Goal: Contribute content: Add original content to the website for others to see

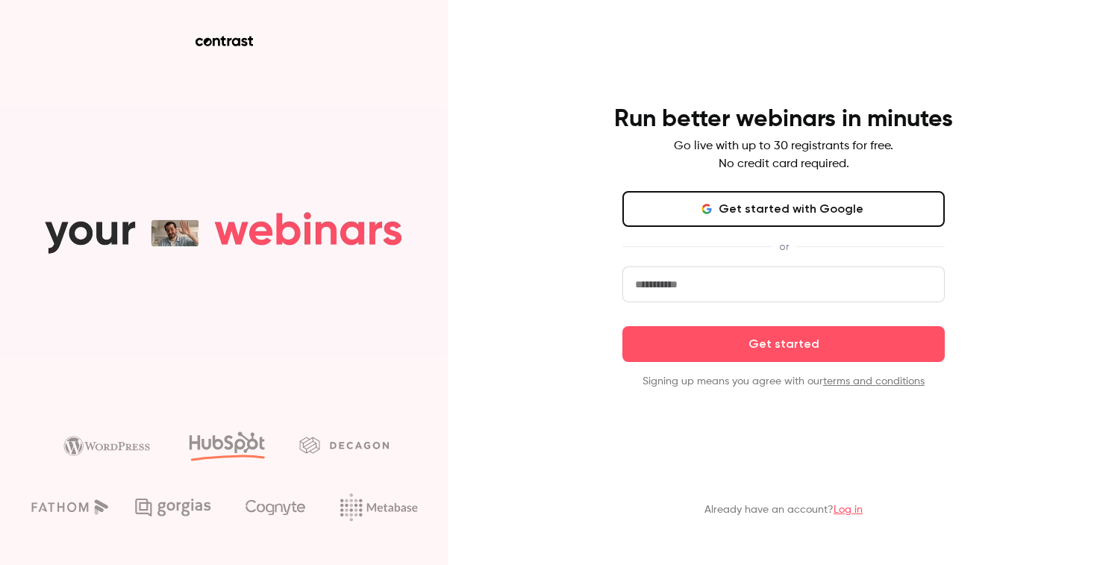
click at [850, 510] on link "Log in" at bounding box center [848, 510] width 29 height 10
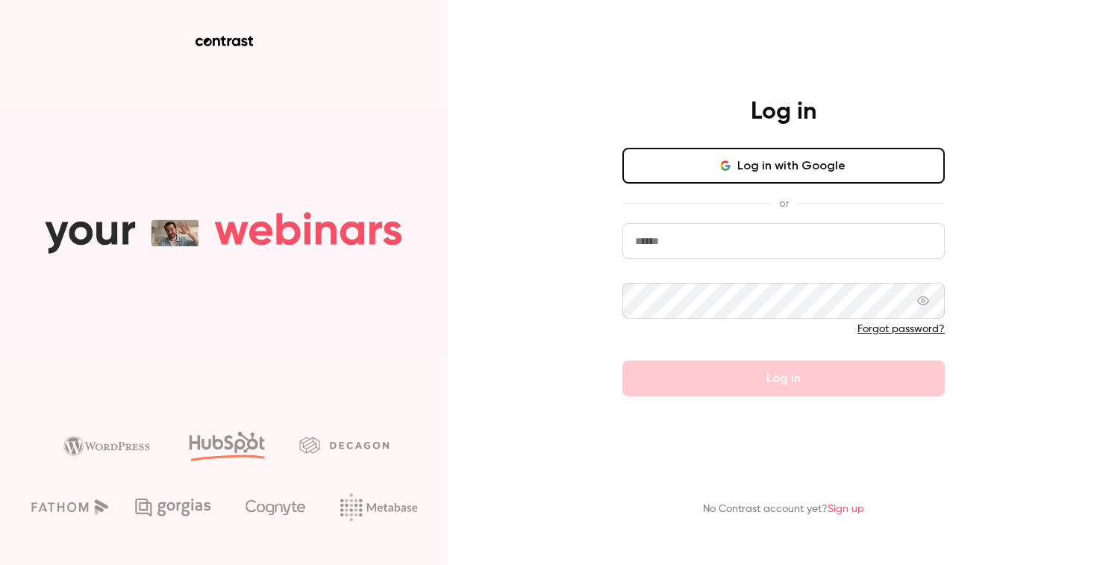
click at [787, 159] on button "Log in with Google" at bounding box center [784, 166] width 322 height 36
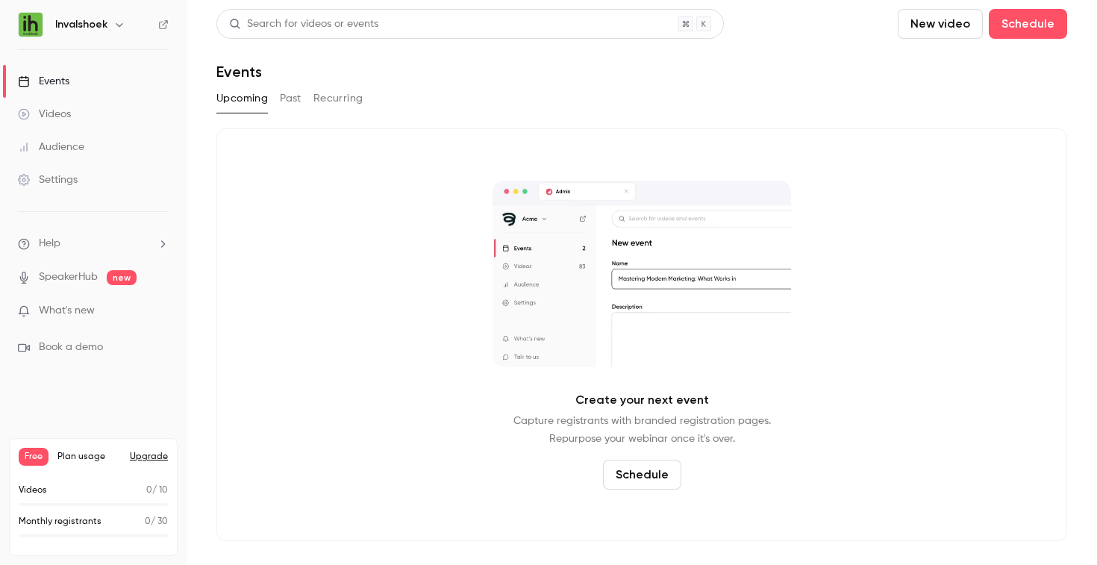
click at [917, 27] on button "New video" at bounding box center [940, 24] width 85 height 30
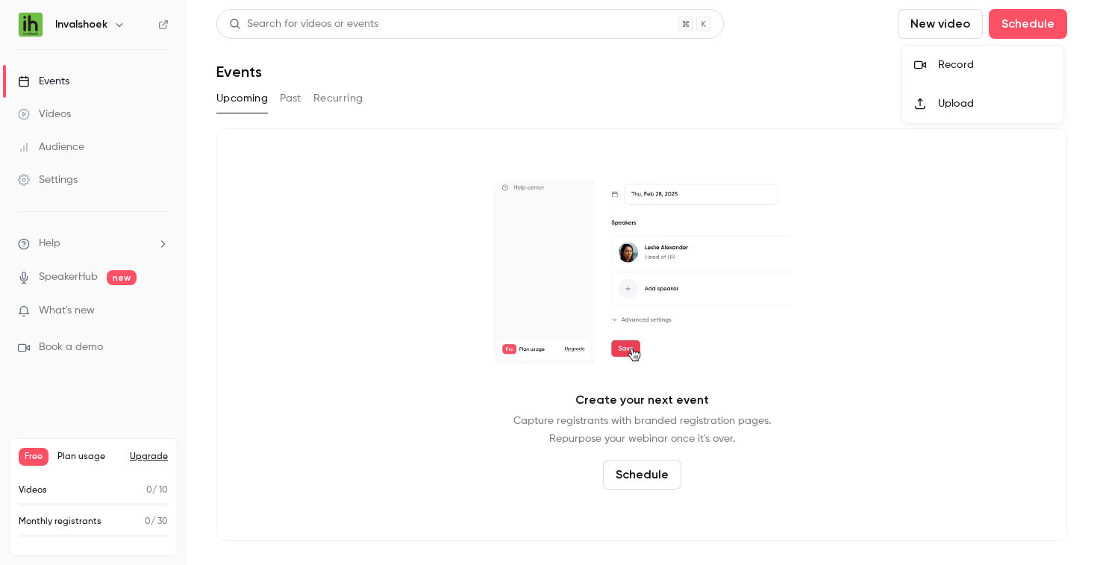
click at [931, 60] on div at bounding box center [926, 65] width 24 height 12
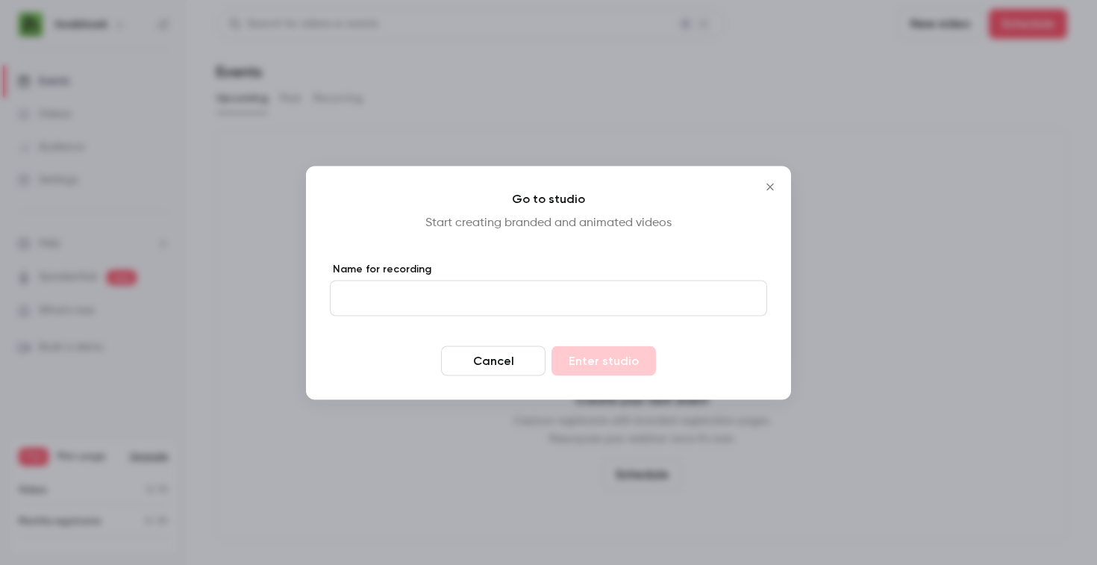
click at [659, 290] on input "Name for recording" at bounding box center [548, 298] width 437 height 36
type input "*********"
click at [618, 360] on button "Enter studio" at bounding box center [604, 361] width 105 height 30
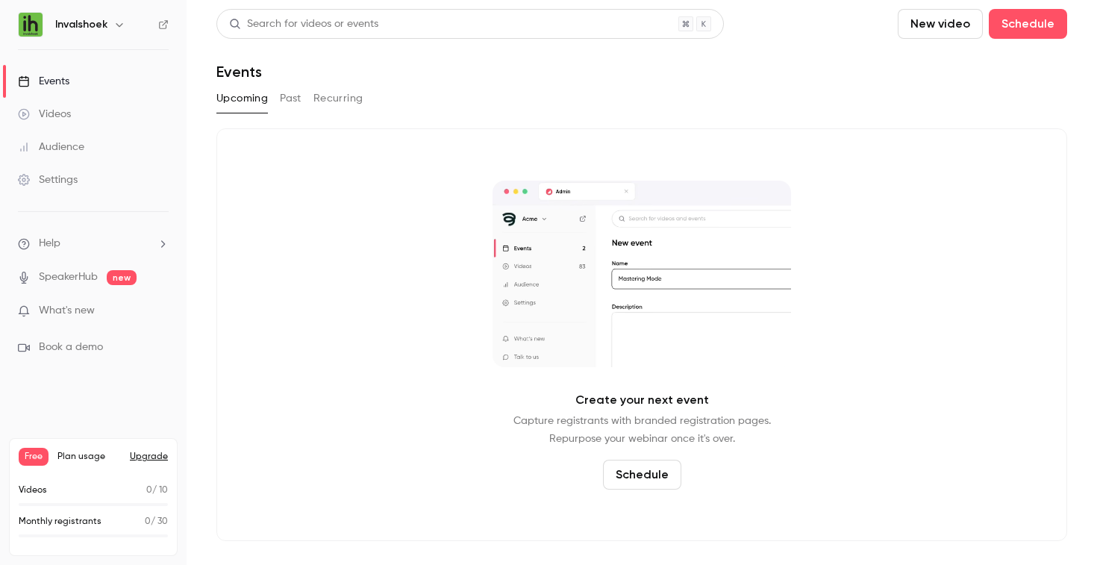
click at [93, 270] on link "SpeakerHub" at bounding box center [68, 277] width 59 height 16
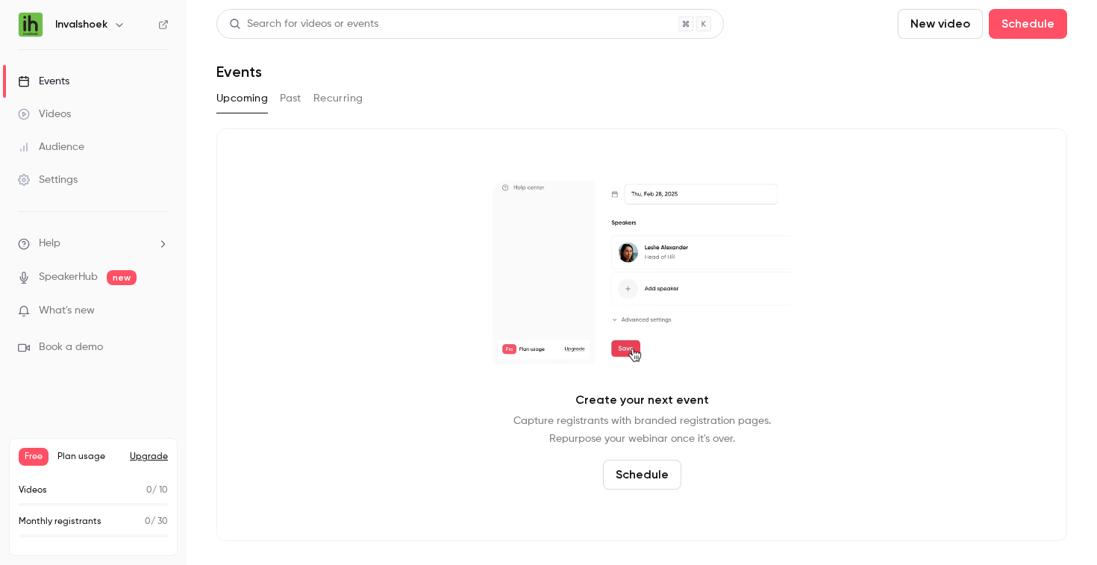
click at [63, 115] on div "Videos" at bounding box center [44, 114] width 53 height 15
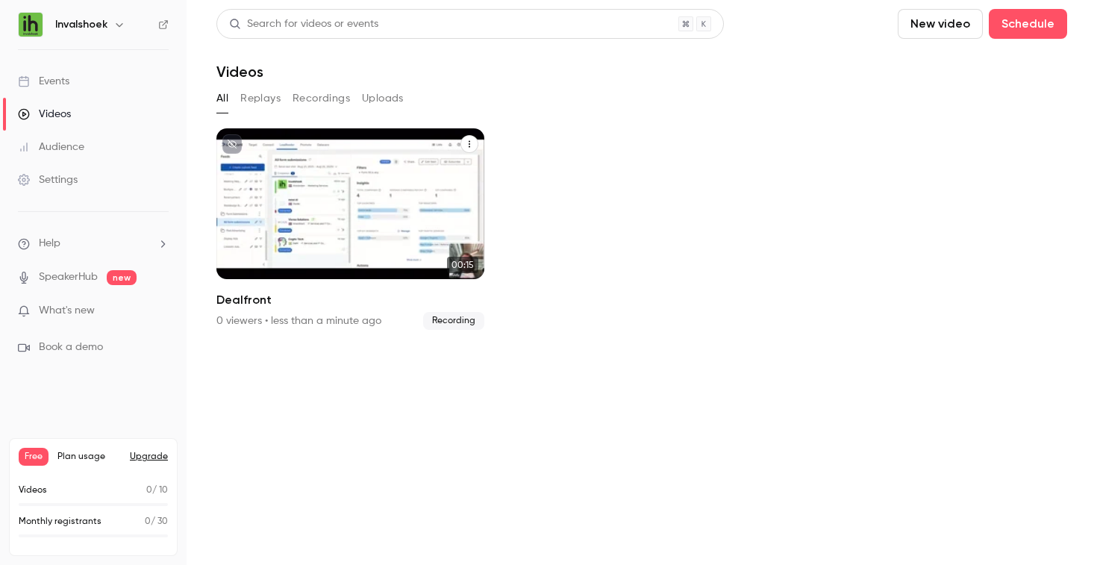
click at [470, 141] on icon "Dealfront" at bounding box center [469, 144] width 9 height 9
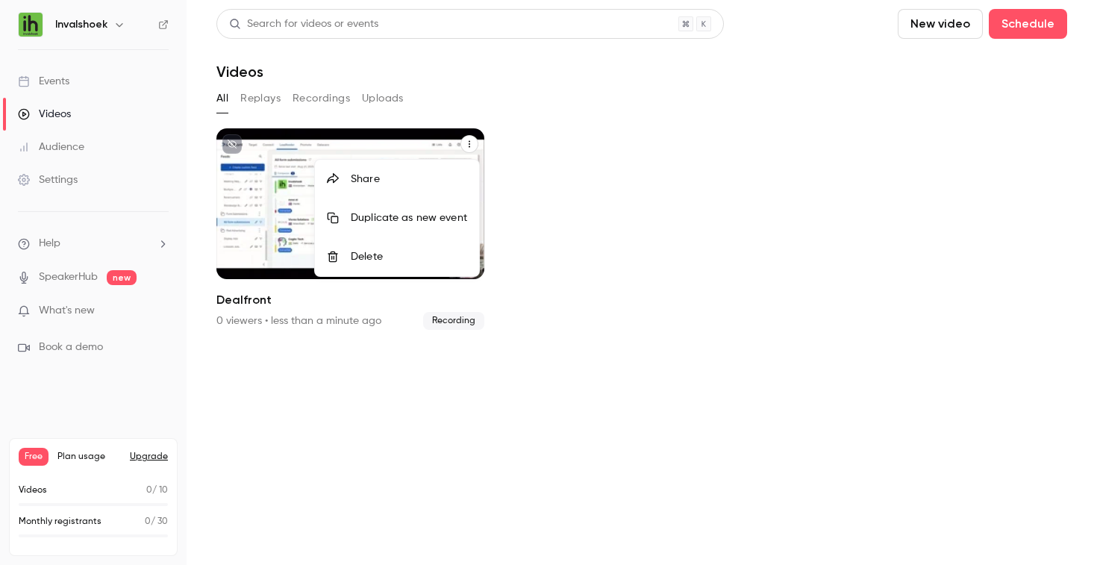
click at [470, 141] on div at bounding box center [548, 282] width 1097 height 565
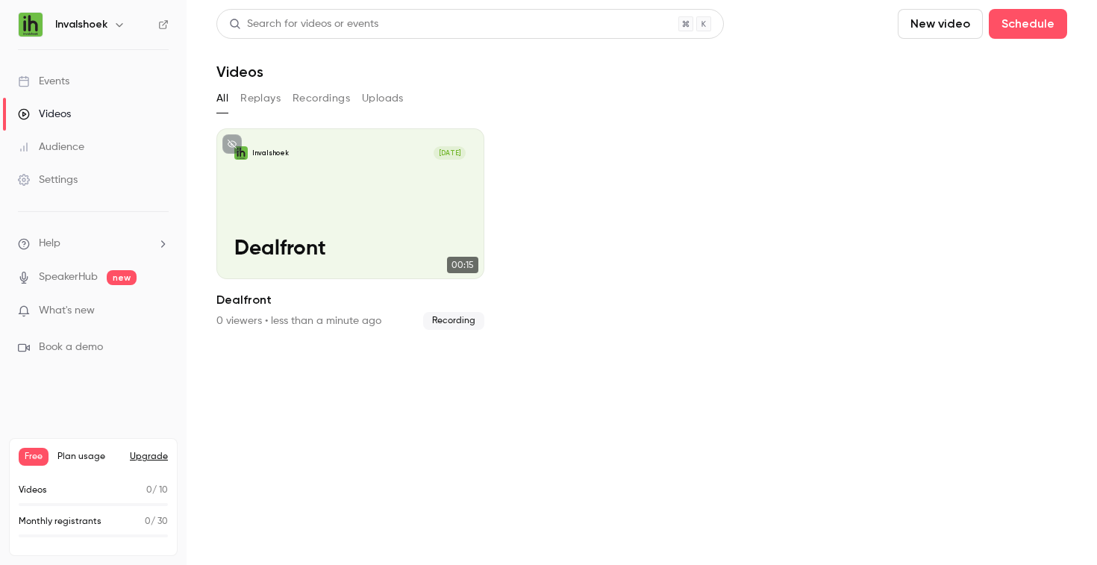
click at [335, 96] on button "Recordings" at bounding box center [321, 99] width 57 height 24
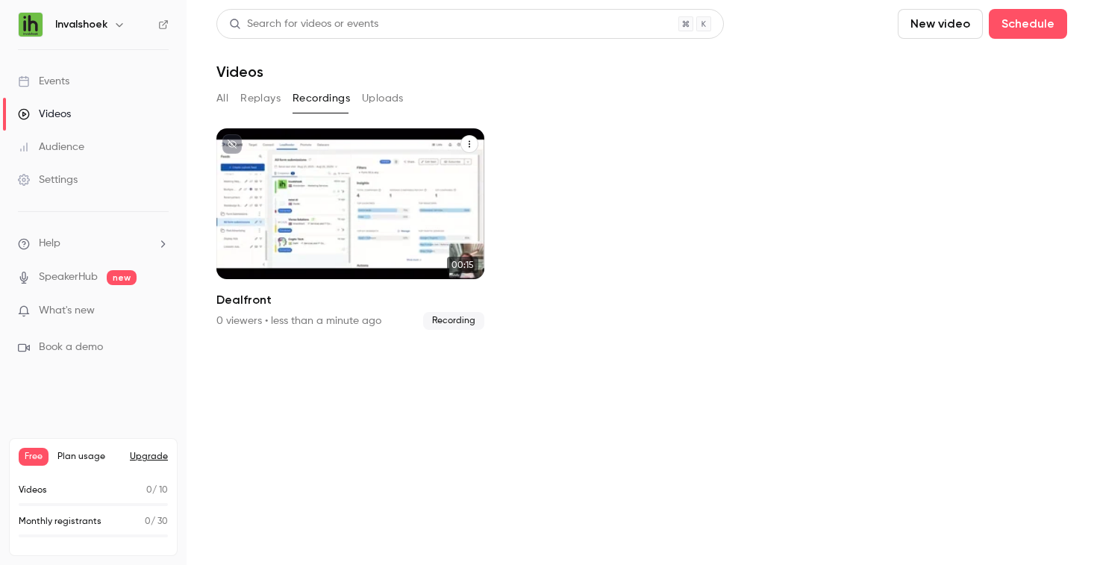
click at [467, 146] on icon "Dealfront" at bounding box center [469, 144] width 9 height 9
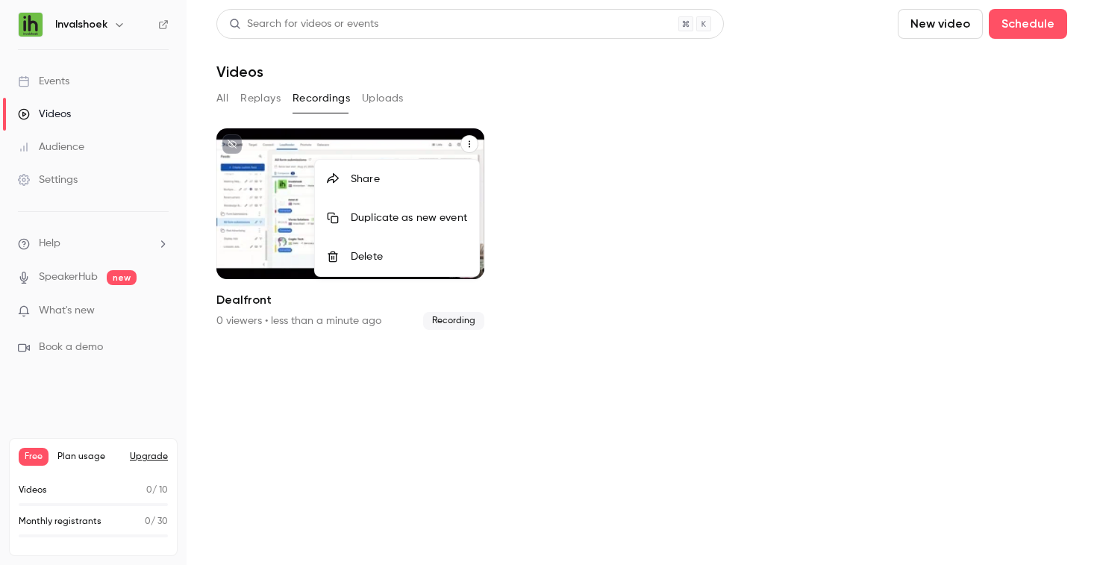
click at [399, 183] on div "Share" at bounding box center [409, 179] width 116 height 15
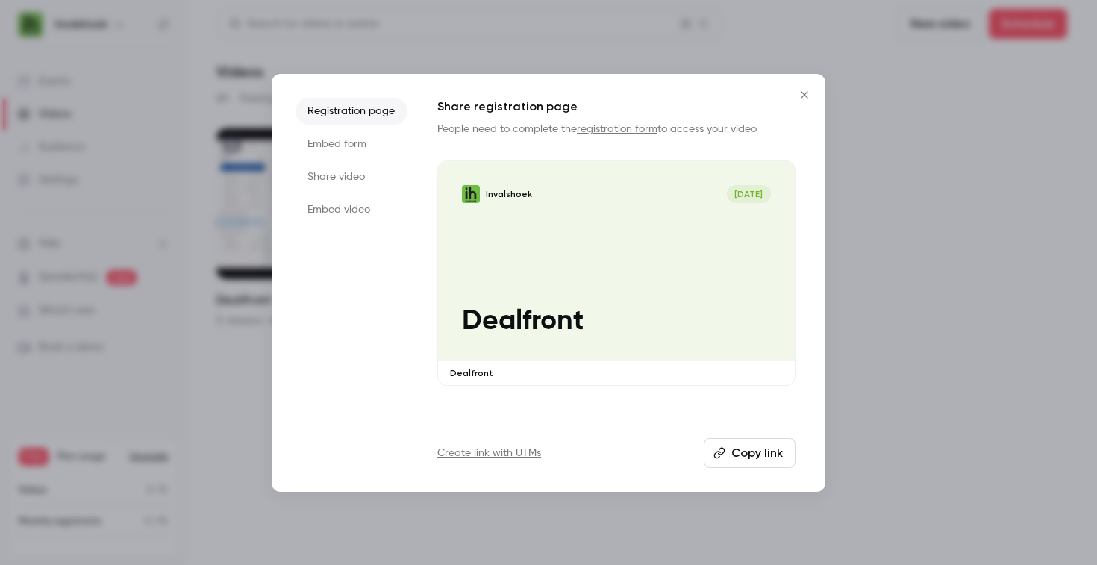
click at [354, 139] on li "Embed form" at bounding box center [352, 144] width 112 height 27
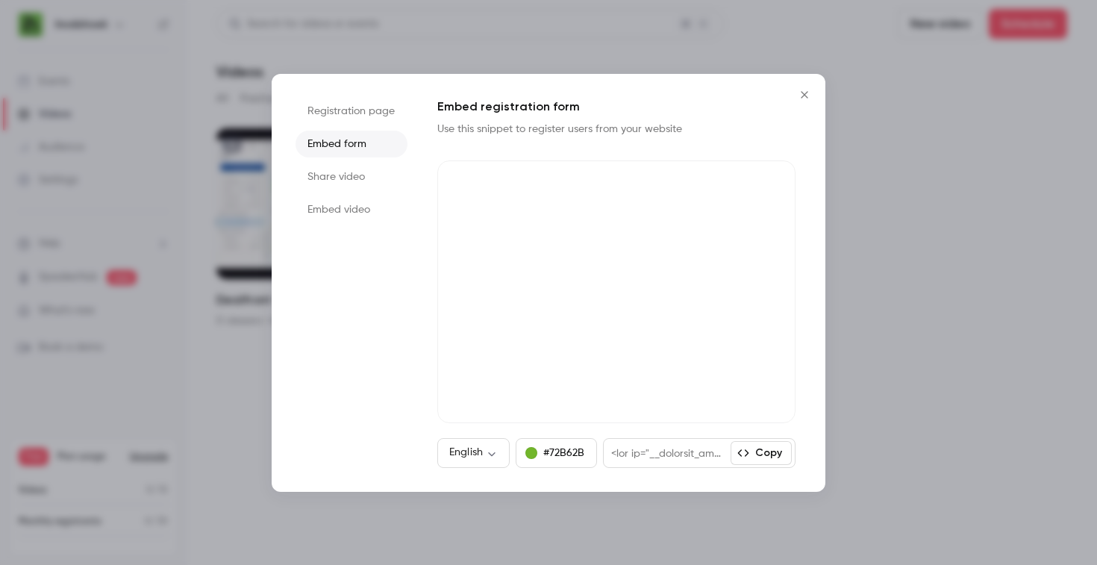
click at [345, 182] on li "Share video" at bounding box center [352, 176] width 112 height 27
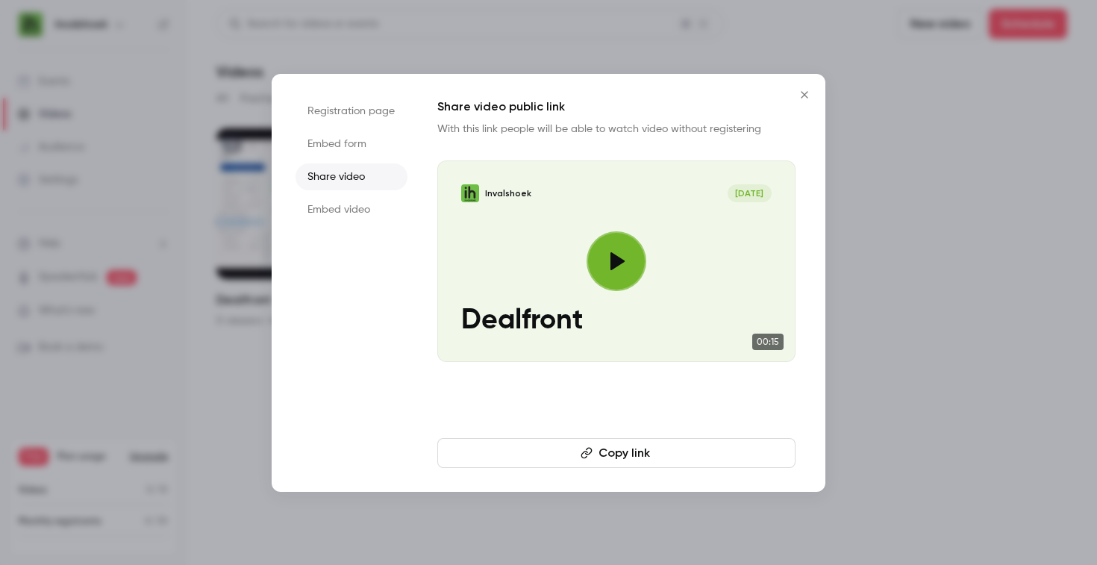
click at [365, 213] on li "Embed video" at bounding box center [352, 209] width 112 height 27
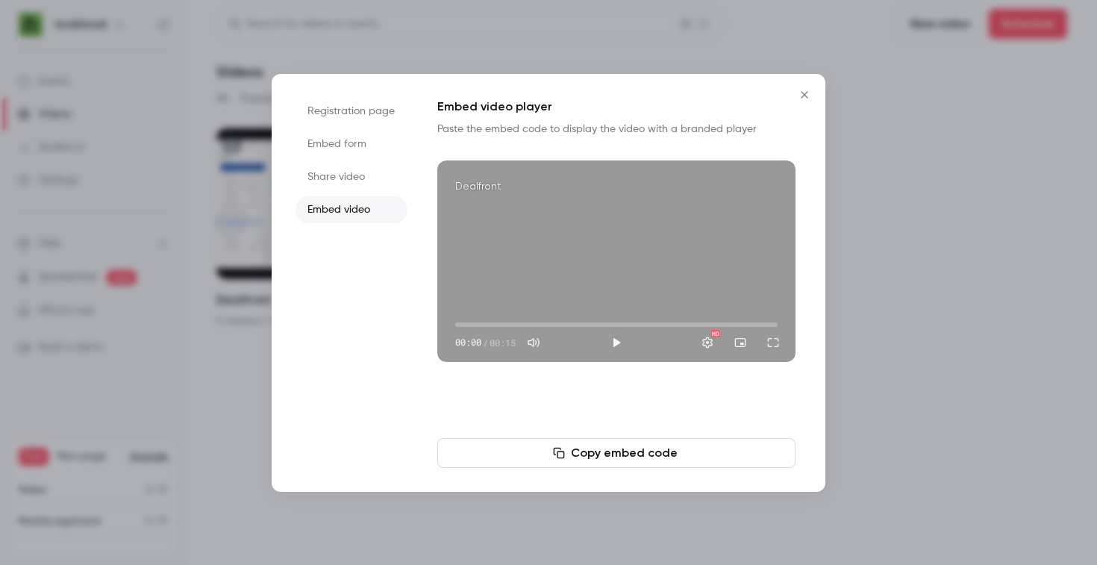
click at [354, 181] on li "Share video" at bounding box center [352, 176] width 112 height 27
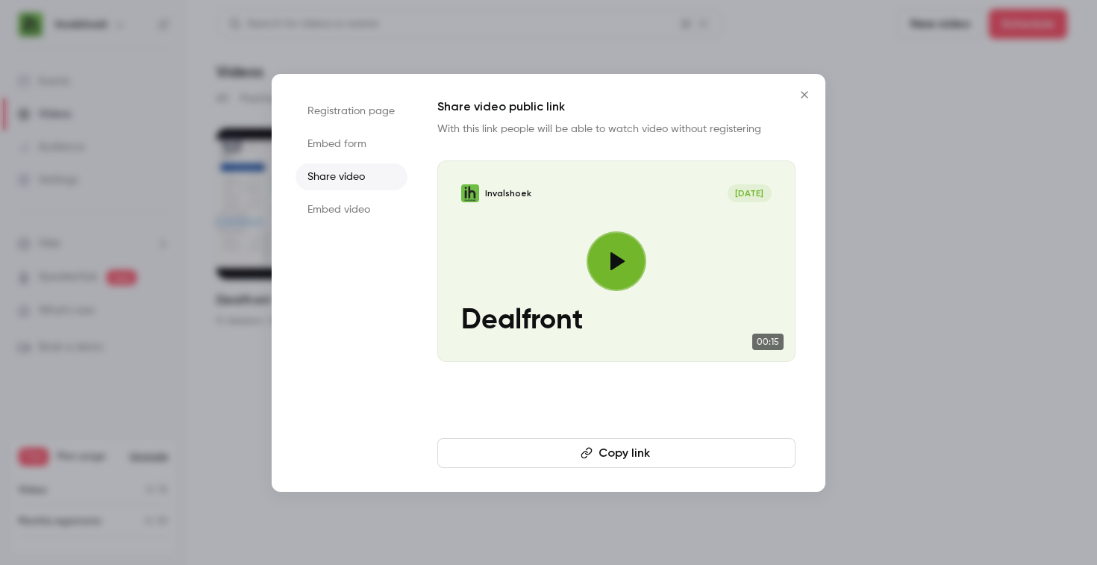
click at [345, 140] on li "Embed form" at bounding box center [352, 144] width 112 height 27
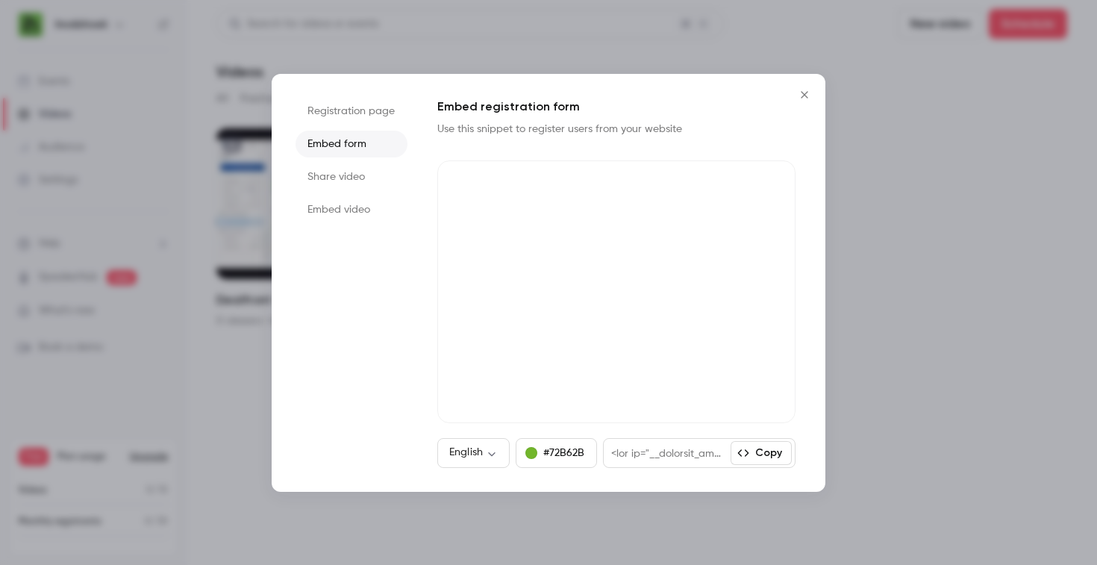
click at [344, 111] on li "Registration page" at bounding box center [352, 111] width 112 height 27
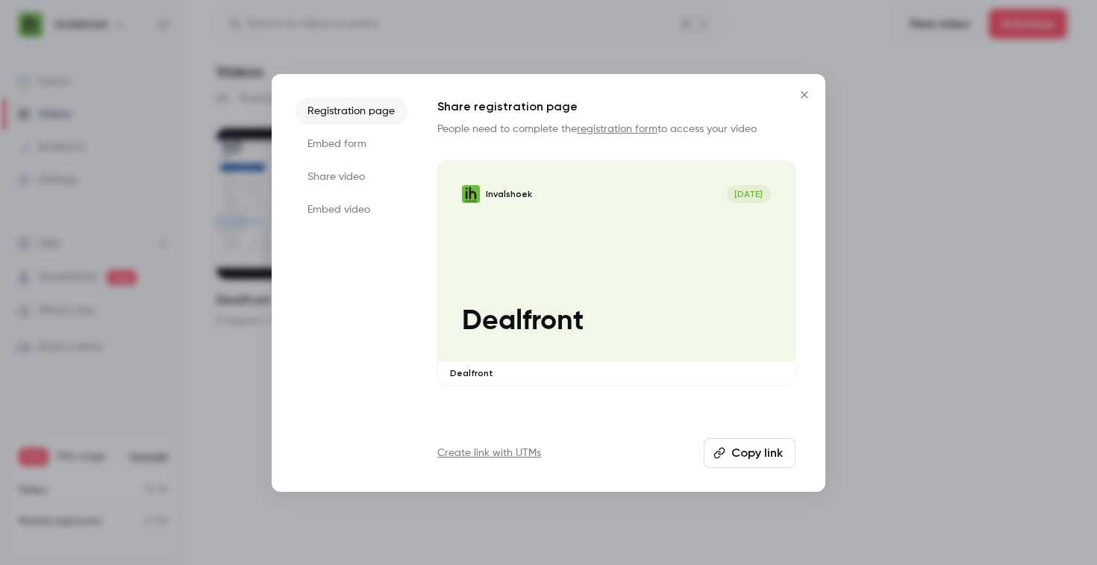
click at [805, 93] on icon "Close" at bounding box center [804, 94] width 7 height 7
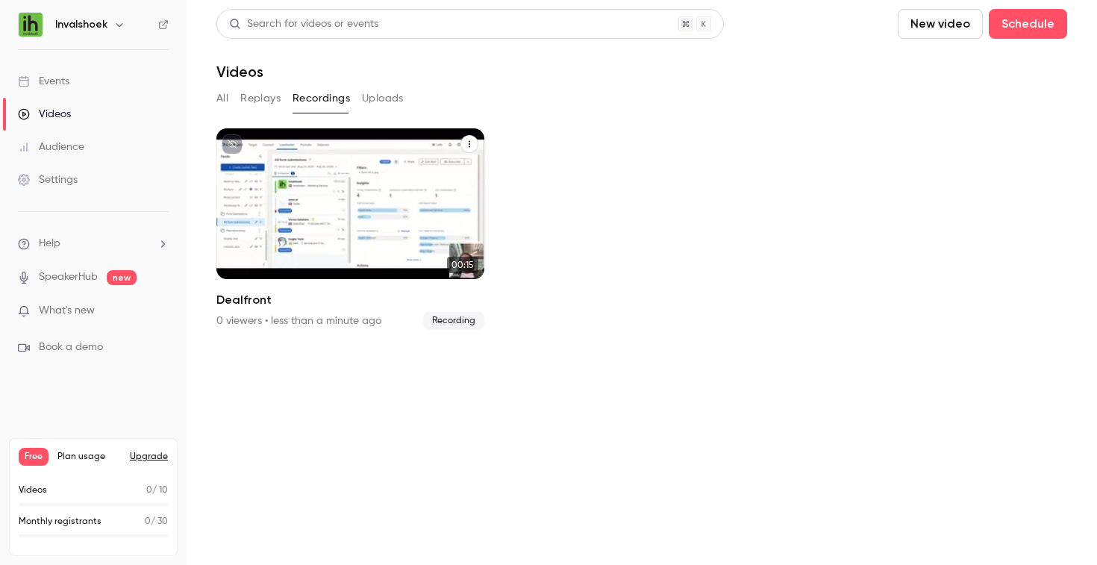
click at [469, 146] on icon "Dealfront" at bounding box center [469, 144] width 9 height 9
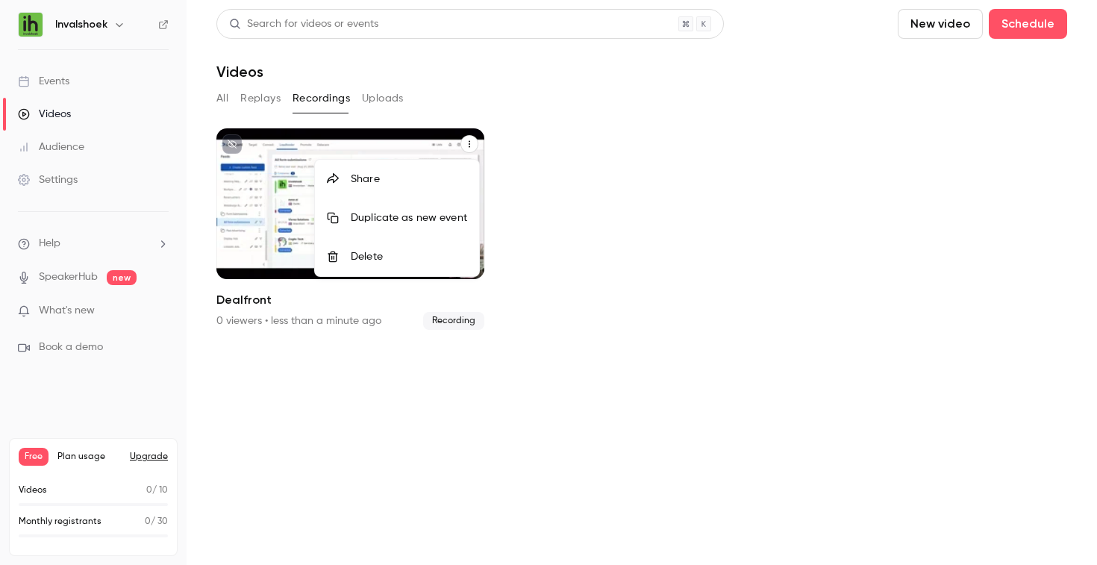
click at [469, 146] on div at bounding box center [548, 282] width 1097 height 565
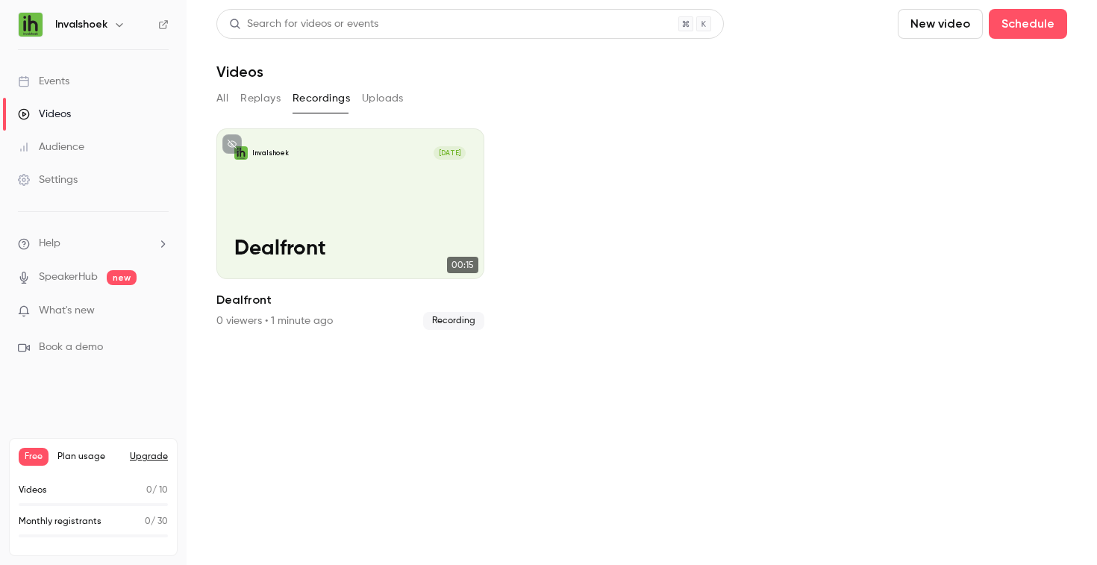
click at [383, 98] on button "Uploads" at bounding box center [383, 99] width 42 height 24
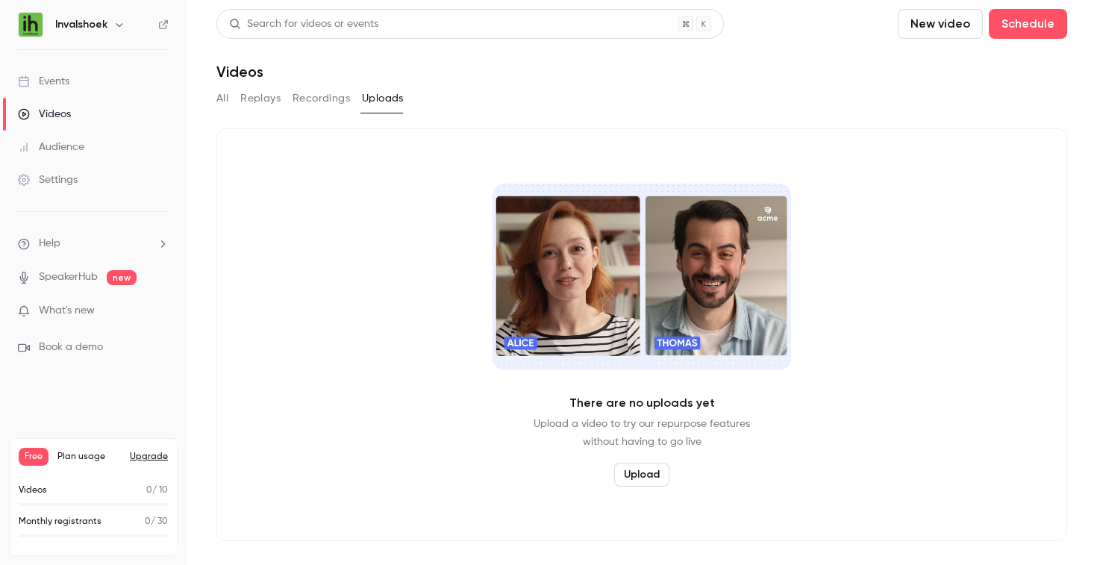
click at [329, 97] on button "Recordings" at bounding box center [321, 99] width 57 height 24
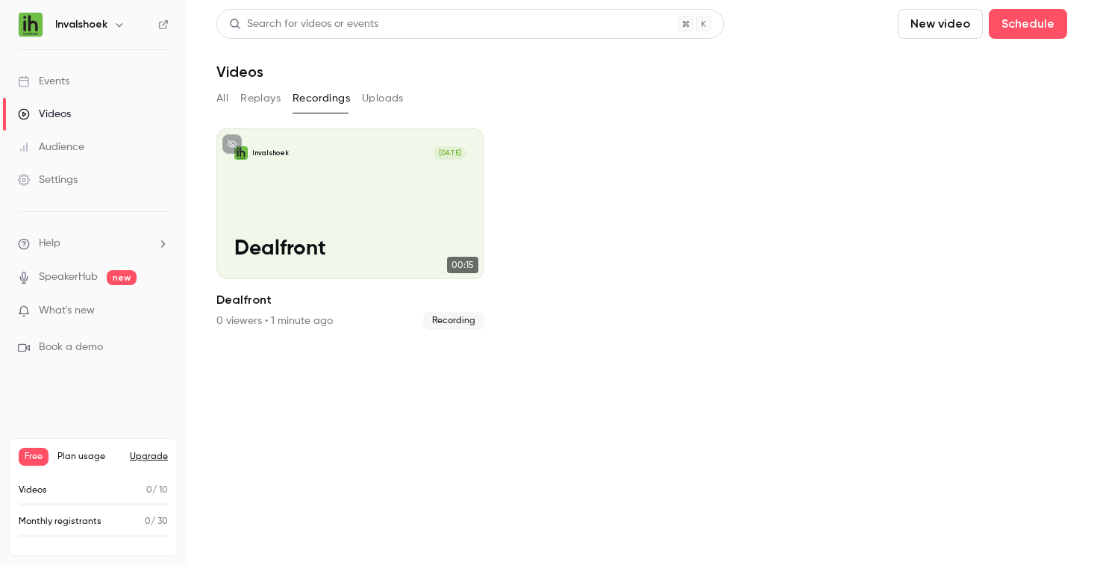
click at [276, 95] on button "Replays" at bounding box center [260, 99] width 40 height 24
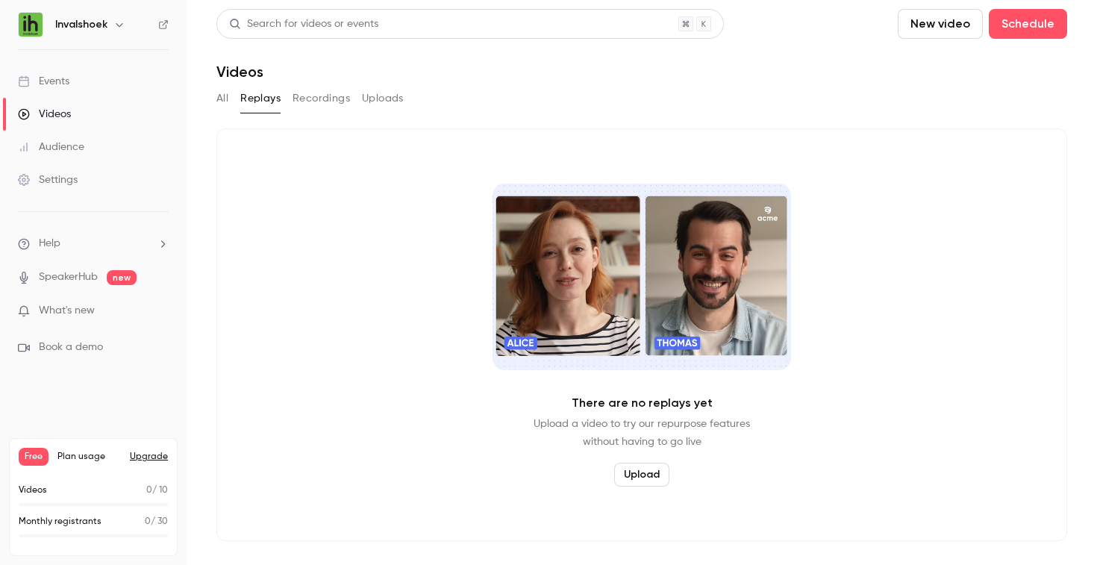
click at [221, 99] on button "All" at bounding box center [222, 99] width 12 height 24
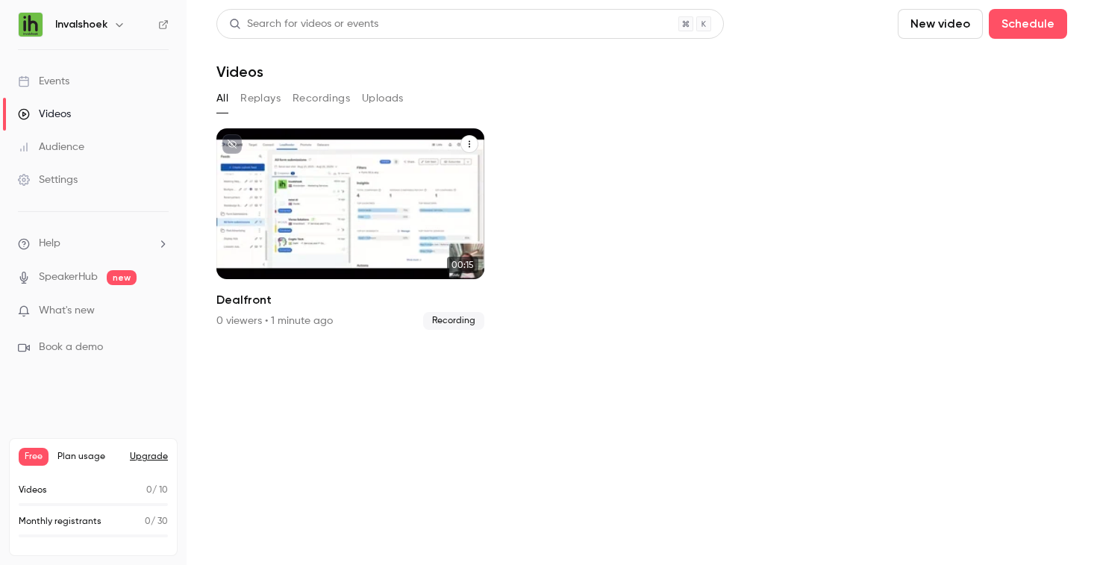
click at [448, 322] on span "Recording" at bounding box center [453, 321] width 61 height 18
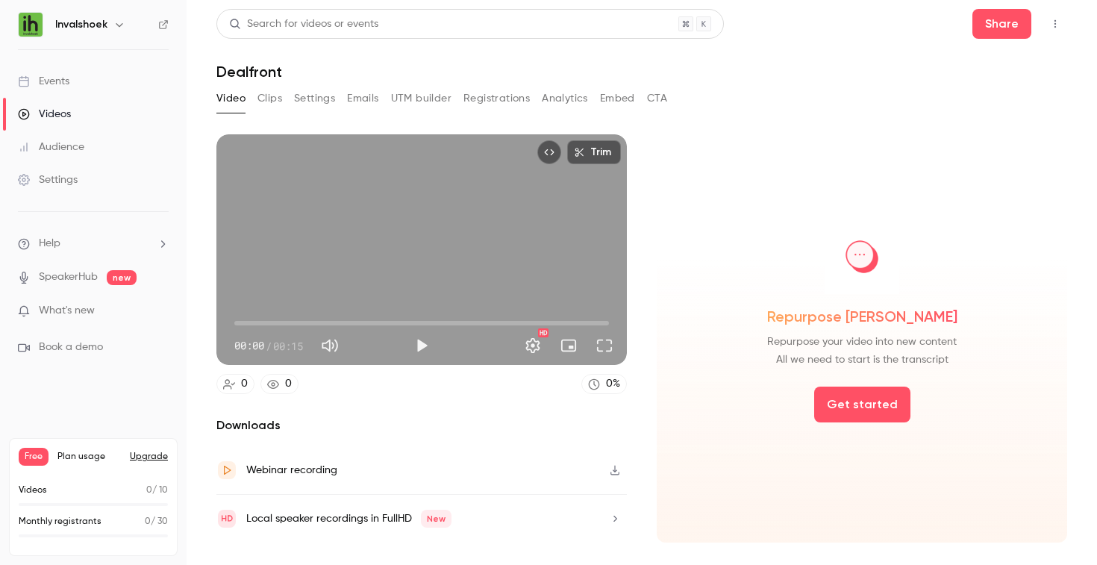
click at [553, 155] on icon "Embed video" at bounding box center [549, 152] width 10 height 10
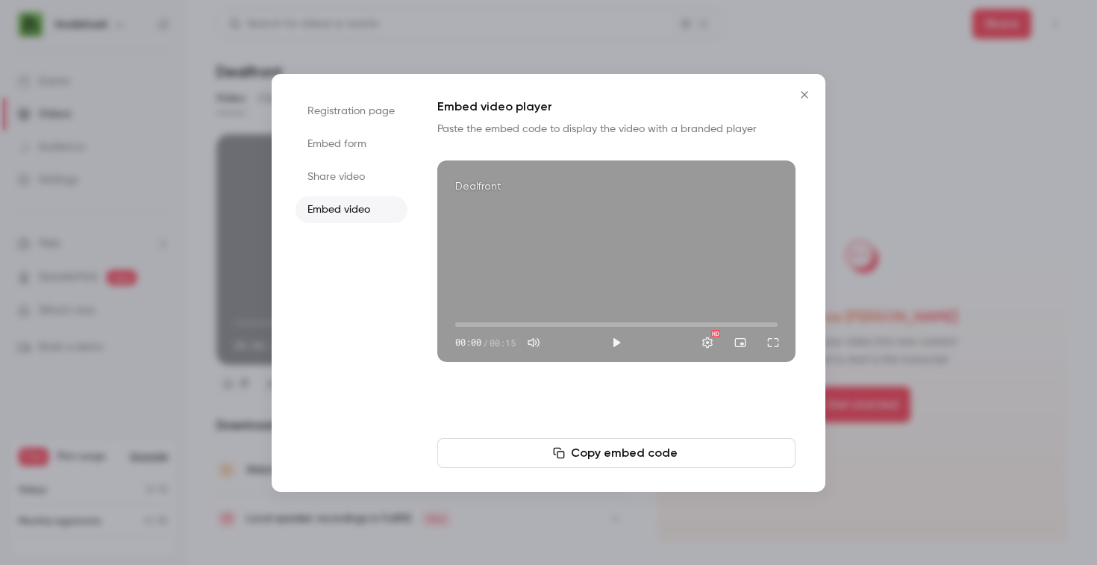
click at [809, 93] on icon "Close" at bounding box center [805, 95] width 18 height 12
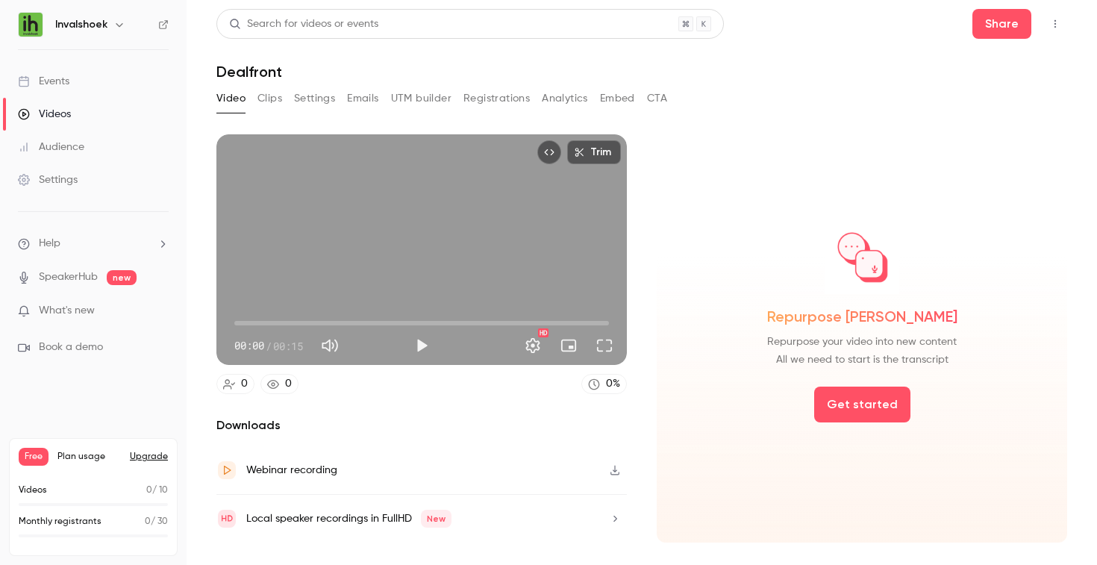
click at [1056, 28] on icon "Top Bar Actions" at bounding box center [1056, 24] width 12 height 10
click at [1056, 26] on div at bounding box center [548, 282] width 1097 height 565
click at [508, 469] on div "Webinar recording" at bounding box center [421, 470] width 411 height 49
click at [1073, 367] on main "Search for videos or events Share Dealfront Video Clips Settings Emails UTM bui…" at bounding box center [642, 282] width 911 height 565
click at [62, 115] on div "Videos" at bounding box center [44, 114] width 53 height 15
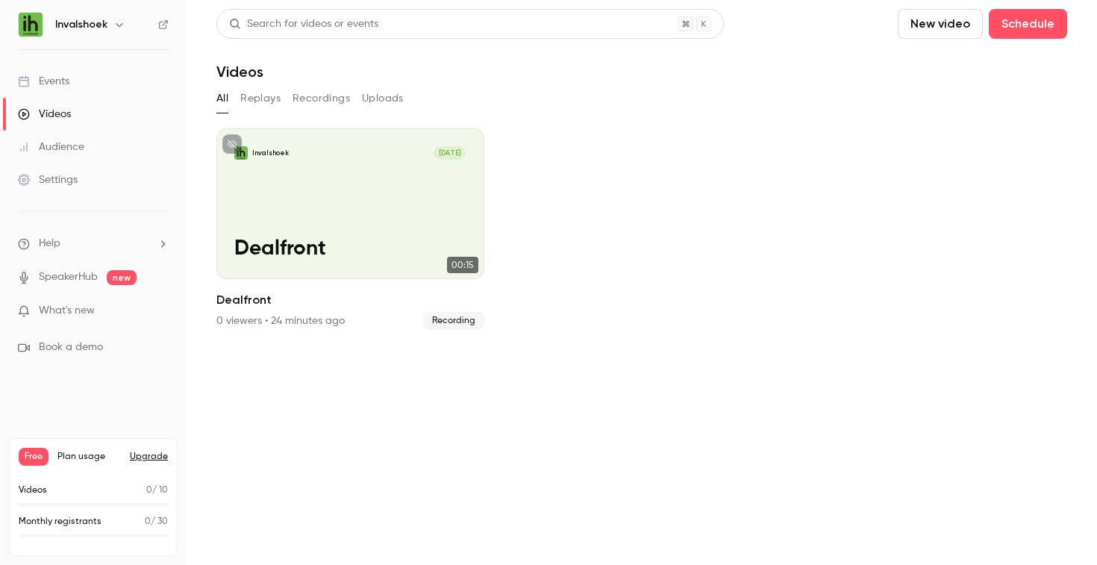
click at [944, 24] on button "New video" at bounding box center [940, 24] width 85 height 30
click at [944, 24] on div at bounding box center [548, 282] width 1097 height 565
